Goal: Navigation & Orientation: Find specific page/section

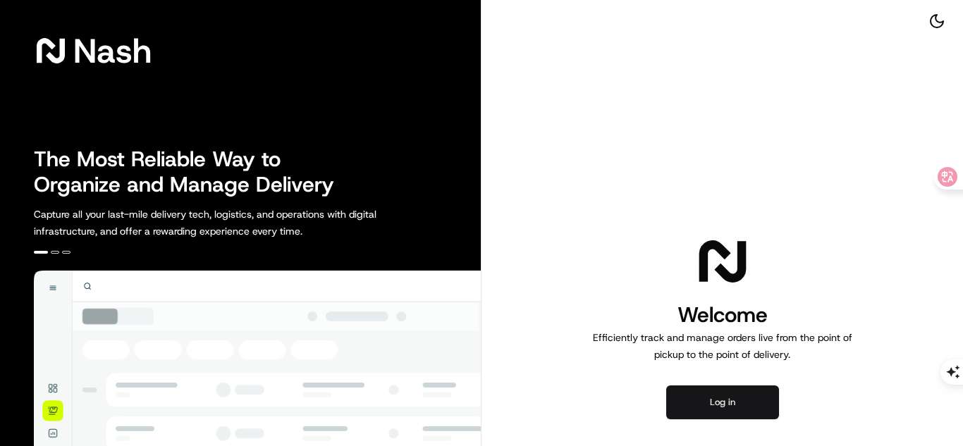
click at [771, 403] on button "Log in" at bounding box center [722, 403] width 113 height 34
